Goal: Task Accomplishment & Management: Use online tool/utility

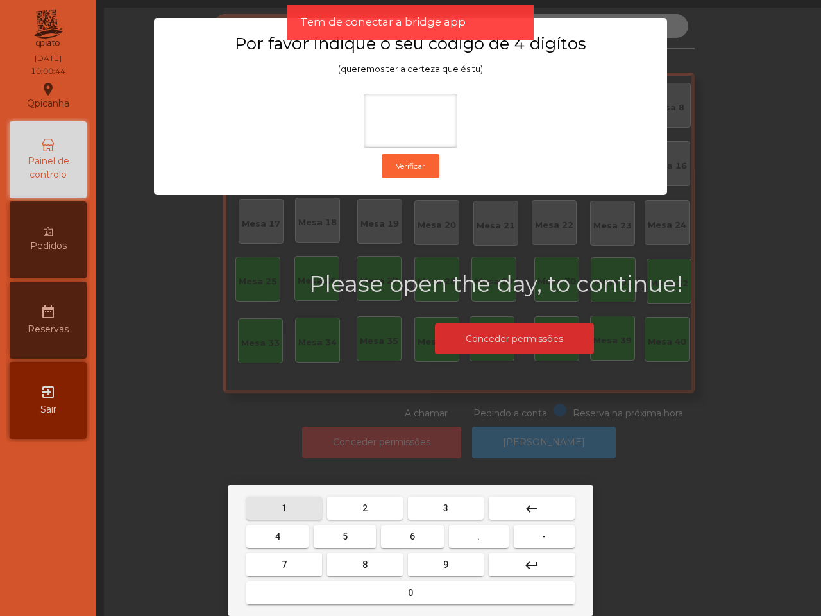
click at [284, 501] on button "1" at bounding box center [284, 508] width 76 height 23
click at [432, 565] on button "9" at bounding box center [446, 564] width 76 height 23
click at [281, 533] on button "4" at bounding box center [277, 536] width 62 height 23
click at [362, 593] on button "0" at bounding box center [410, 592] width 328 height 23
type input "****"
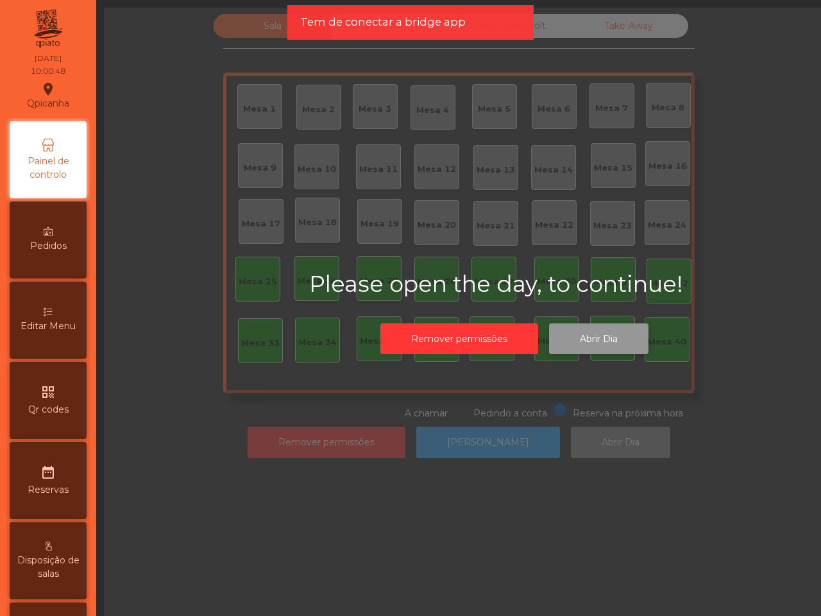
click at [601, 329] on button "Abrir Dia" at bounding box center [598, 338] width 99 height 31
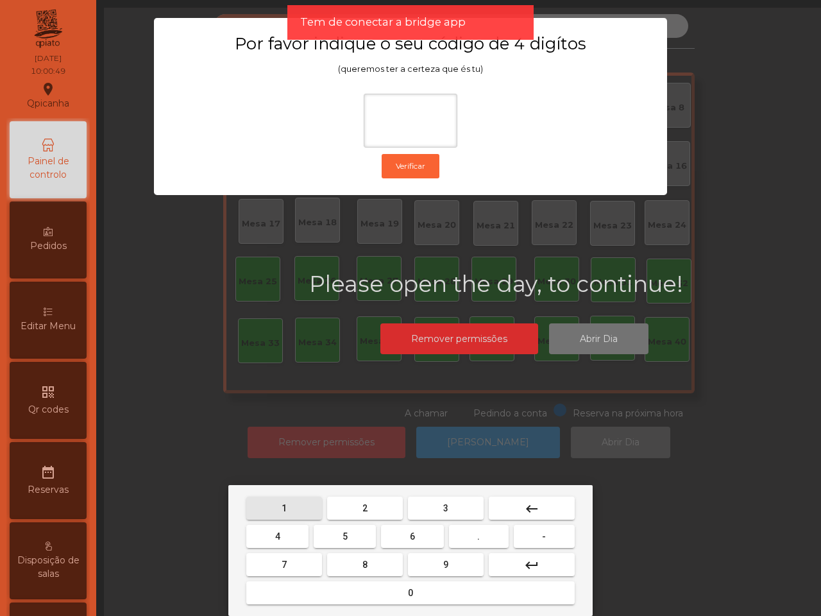
click at [289, 504] on button "1" at bounding box center [284, 508] width 76 height 23
click at [438, 565] on button "9" at bounding box center [446, 564] width 76 height 23
click at [282, 539] on button "4" at bounding box center [277, 536] width 62 height 23
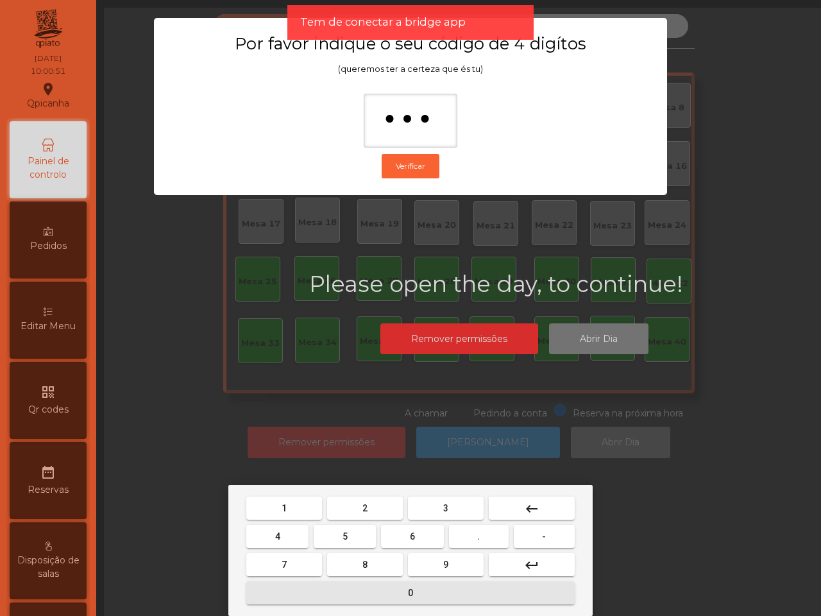
click at [335, 591] on button "0" at bounding box center [410, 592] width 328 height 23
type input "****"
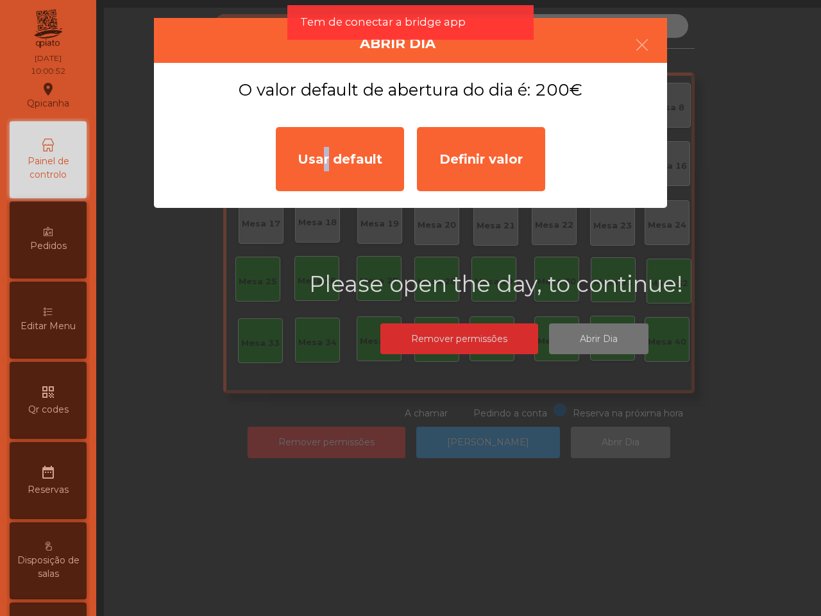
click at [319, 151] on div "Usar default" at bounding box center [340, 159] width 128 height 64
